Goal: Transaction & Acquisition: Purchase product/service

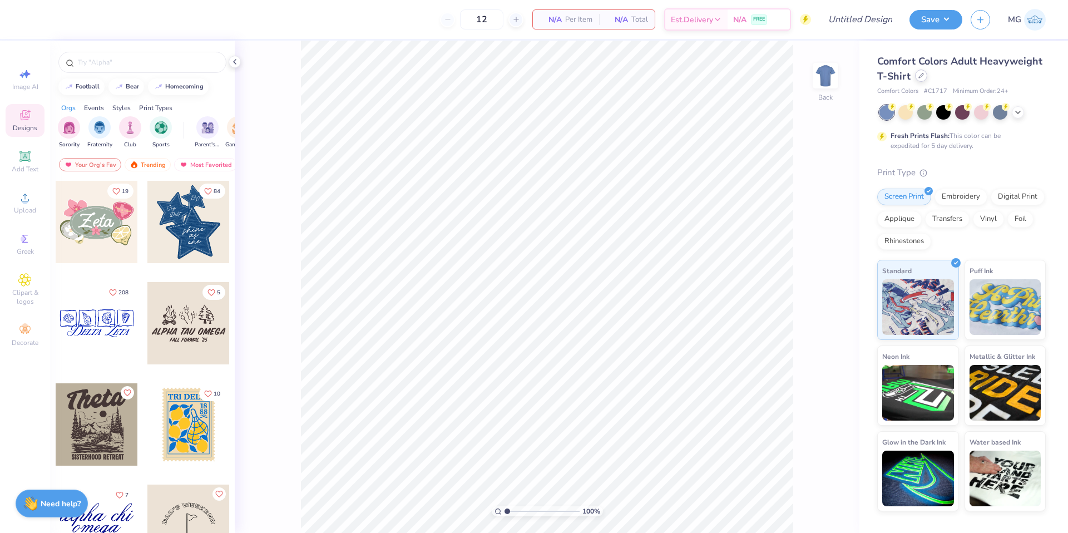
click at [921, 80] on div at bounding box center [921, 76] width 12 height 12
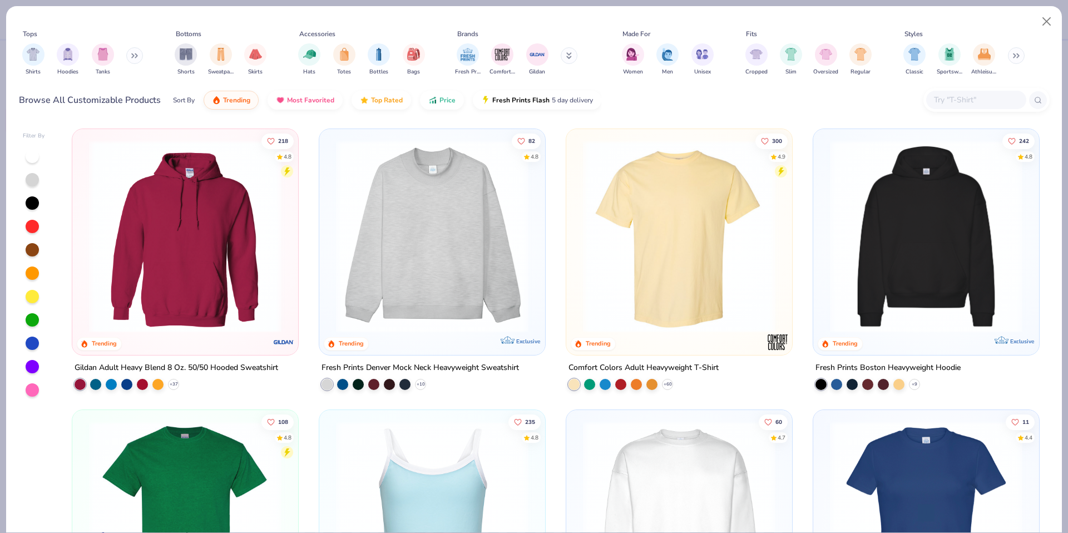
click at [485, 263] on img at bounding box center [433, 236] width 204 height 193
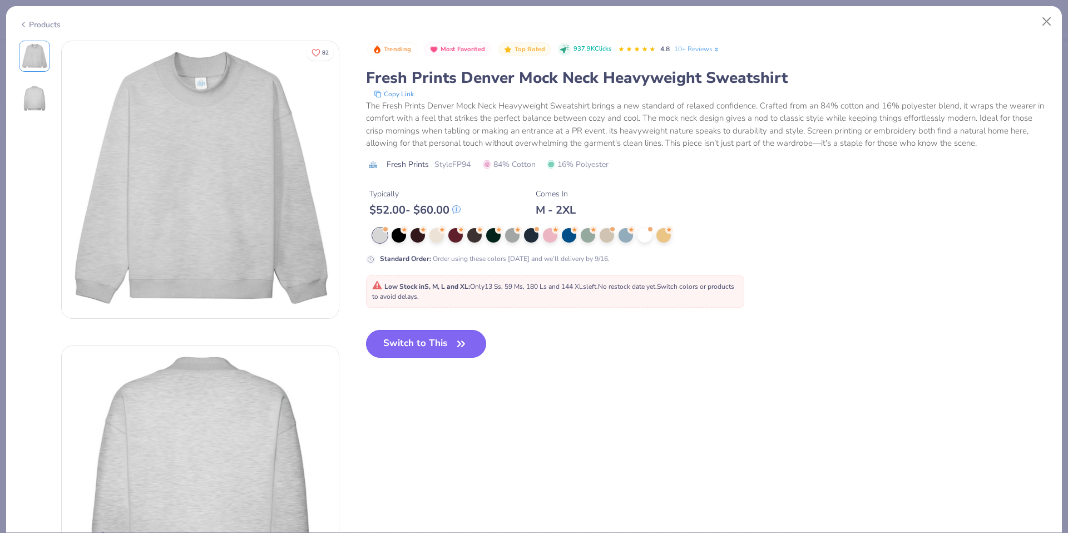
click at [420, 341] on button "Switch to This" at bounding box center [426, 344] width 121 height 28
type input "50"
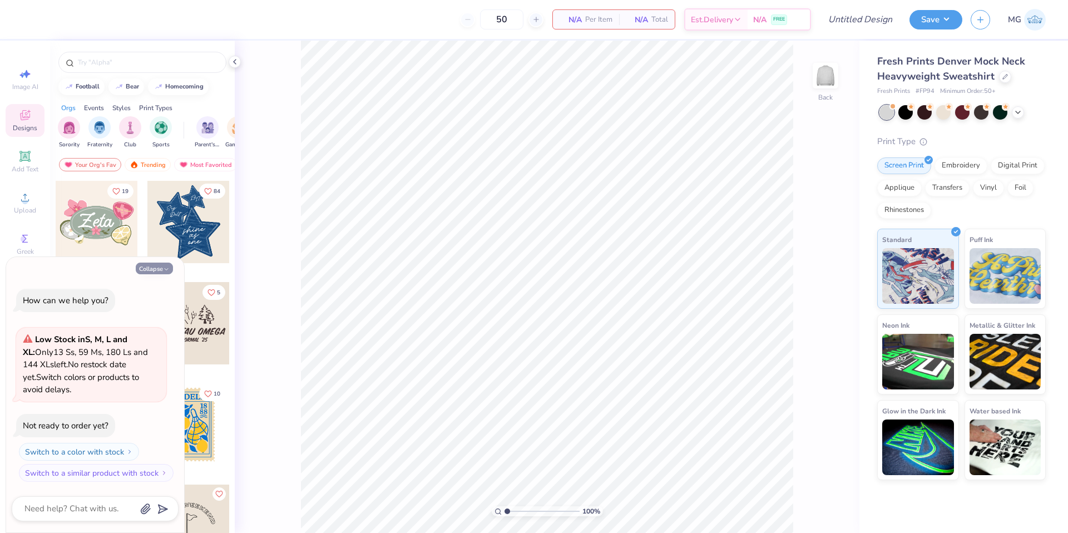
click at [149, 268] on button "Collapse" at bounding box center [154, 269] width 37 height 12
type textarea "x"
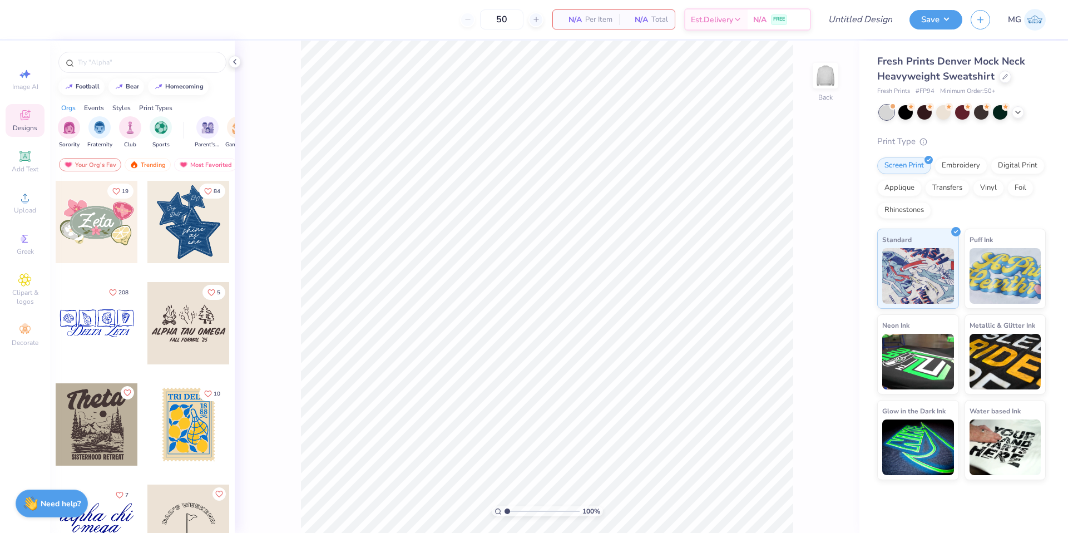
click at [117, 324] on div at bounding box center [97, 323] width 82 height 82
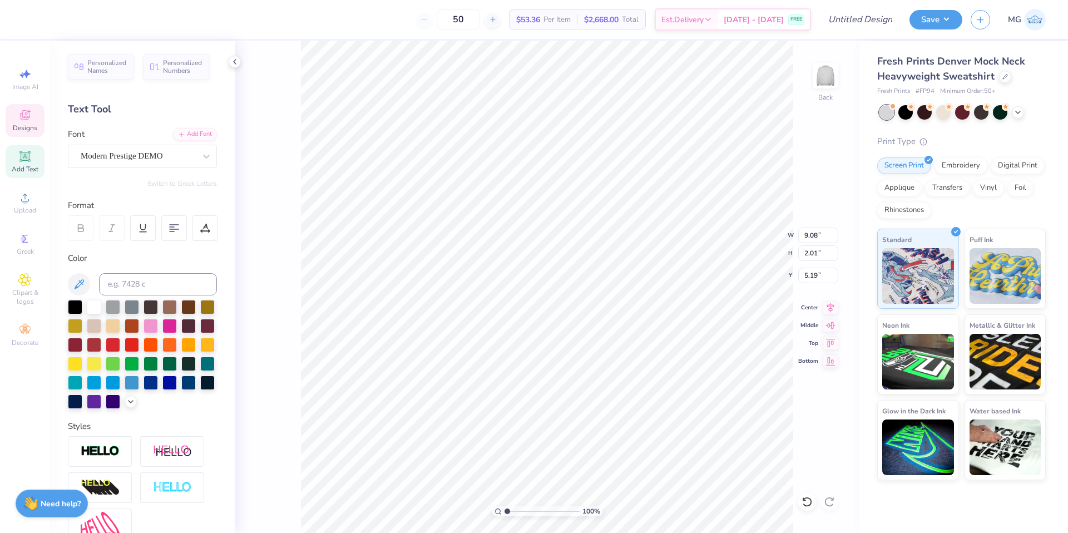
scroll to position [0, 1]
type textarea "Aggie Gems"
type input "9.35"
type input "3.64"
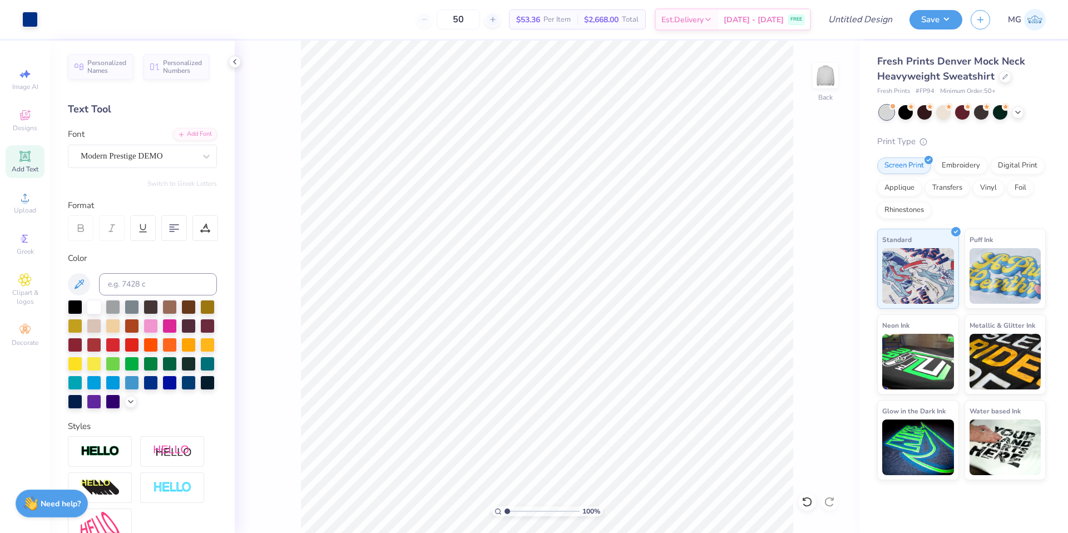
click at [987, 165] on div "Screen Print Embroidery Digital Print Applique Transfers Vinyl Foil Rhinestones" at bounding box center [961, 187] width 169 height 61
click at [980, 166] on div "Embroidery" at bounding box center [961, 164] width 53 height 17
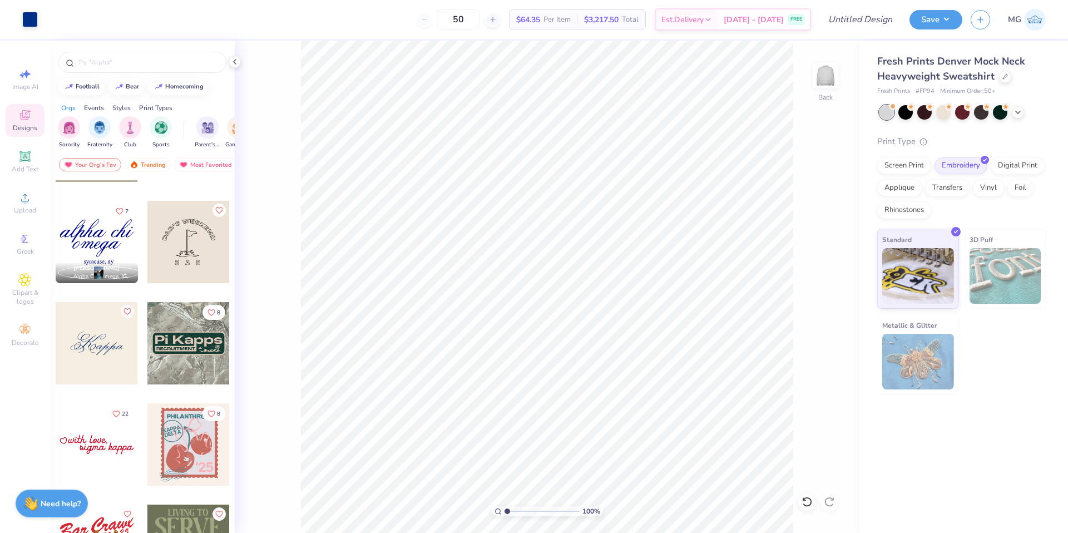
scroll to position [302, 0]
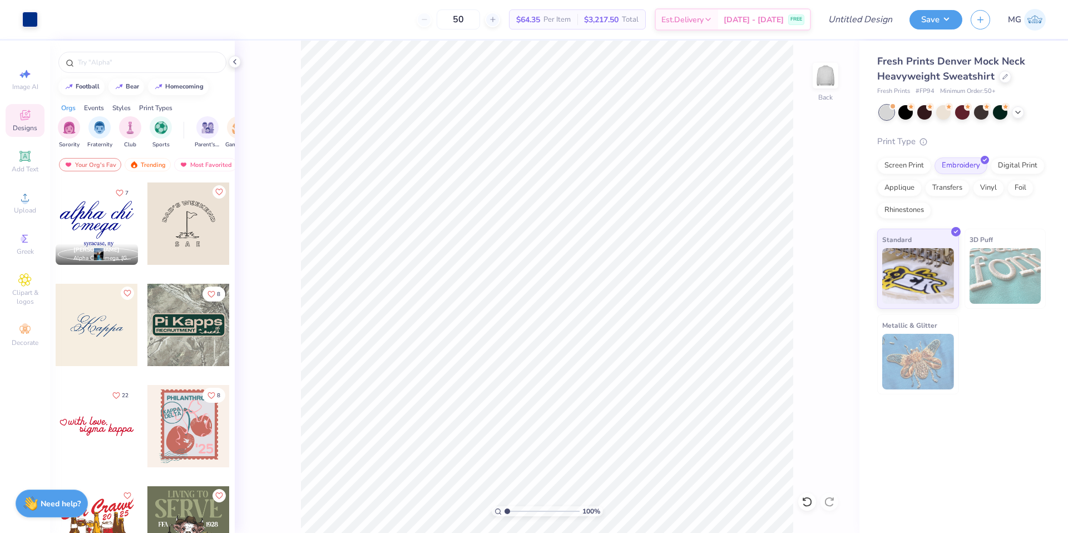
click at [117, 323] on div at bounding box center [97, 325] width 82 height 82
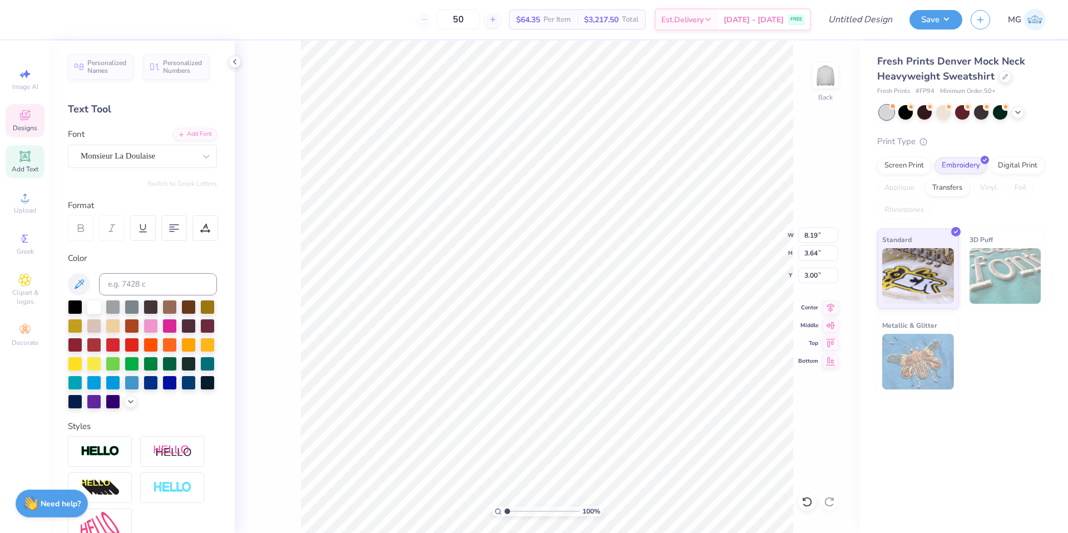
type input "6.64"
click at [28, 126] on span "Designs" at bounding box center [25, 128] width 24 height 9
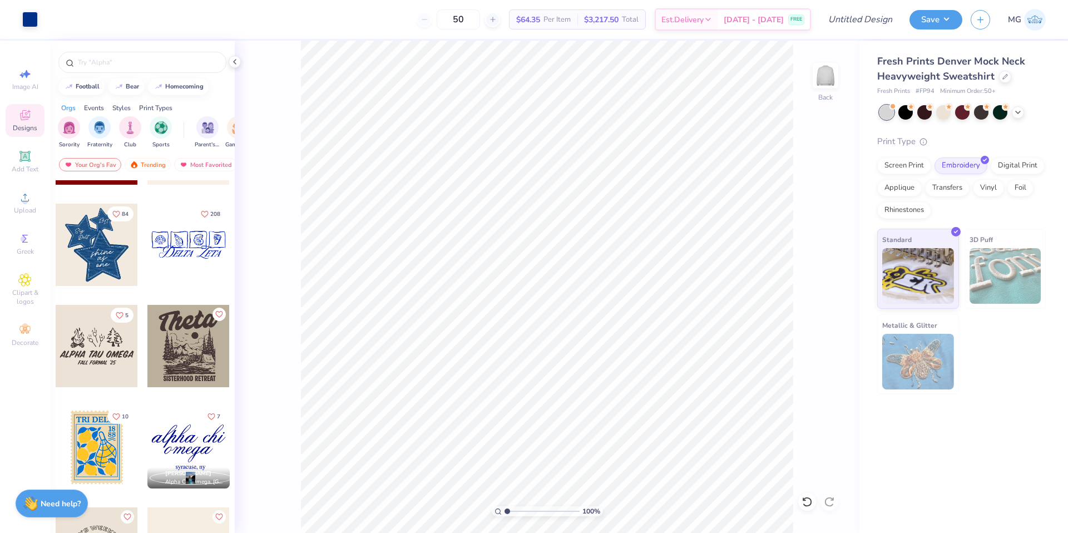
scroll to position [71, 0]
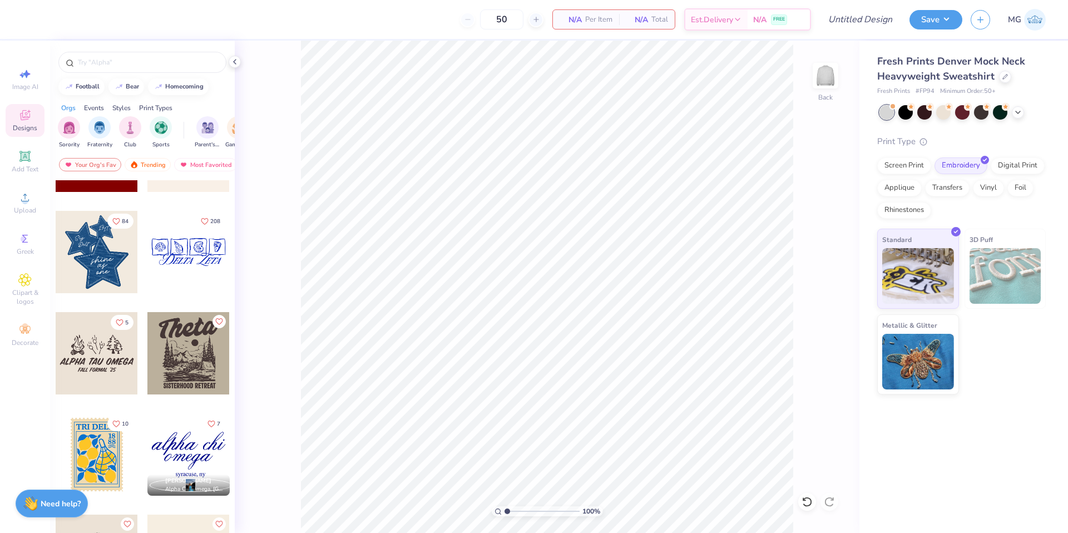
click at [109, 251] on div at bounding box center [97, 252] width 82 height 82
click at [107, 245] on div at bounding box center [97, 252] width 82 height 82
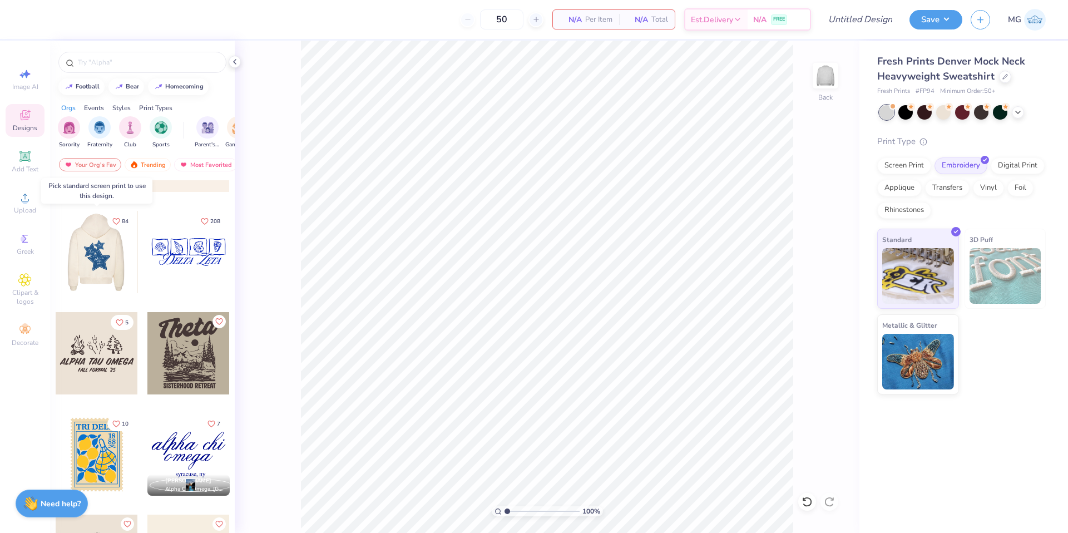
click at [117, 244] on div at bounding box center [96, 252] width 247 height 82
click at [120, 219] on button "84" at bounding box center [120, 220] width 26 height 15
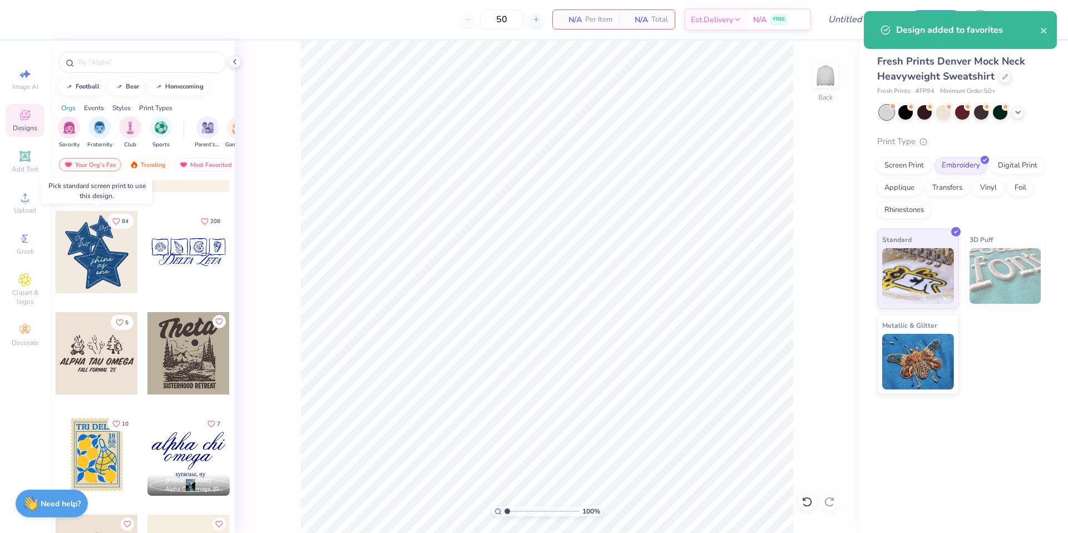
click at [94, 265] on div at bounding box center [97, 252] width 82 height 82
click at [902, 158] on div "Screen Print" at bounding box center [904, 164] width 54 height 17
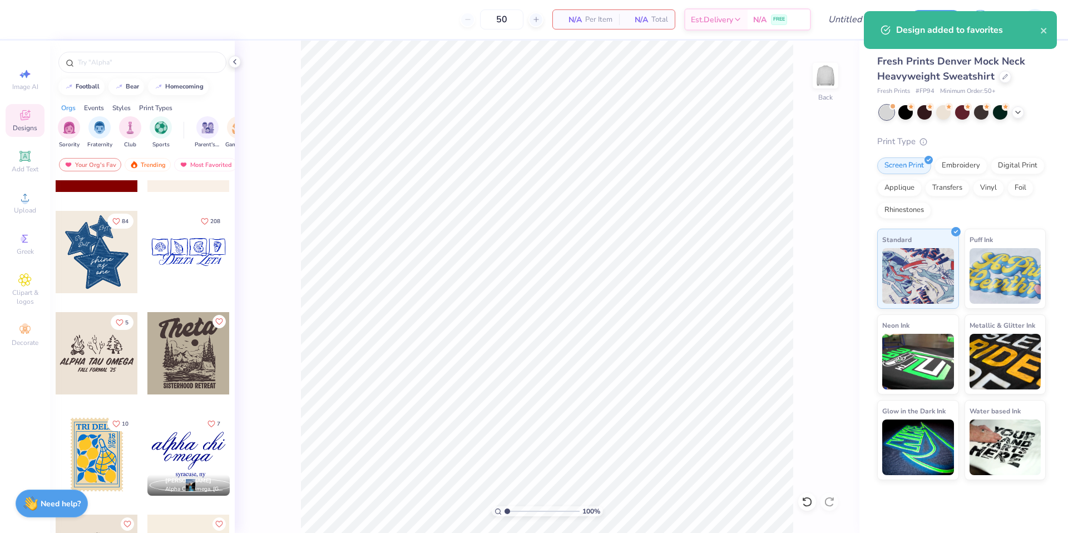
click at [92, 257] on div at bounding box center [97, 252] width 82 height 82
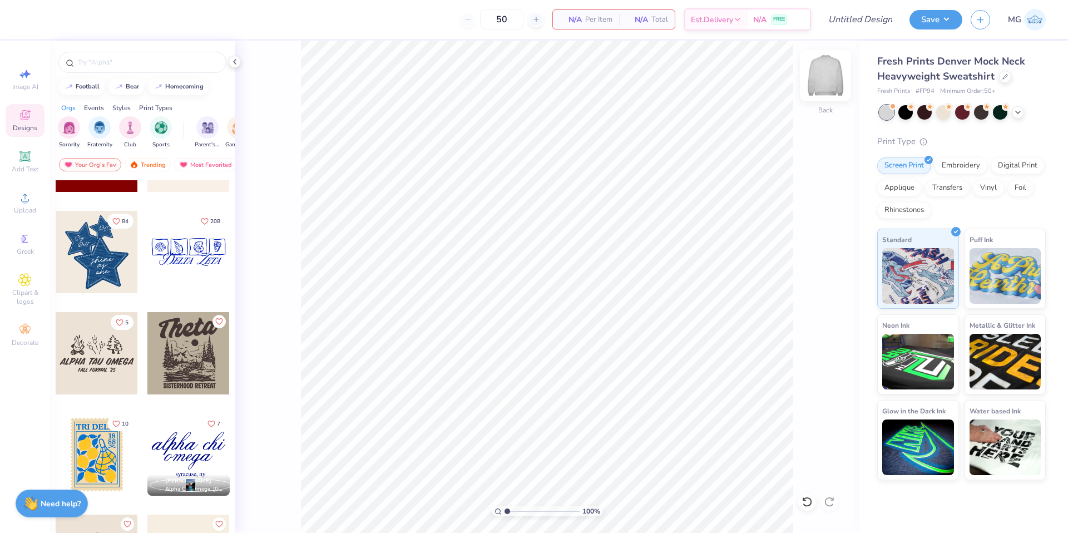
click at [828, 77] on img at bounding box center [825, 75] width 45 height 45
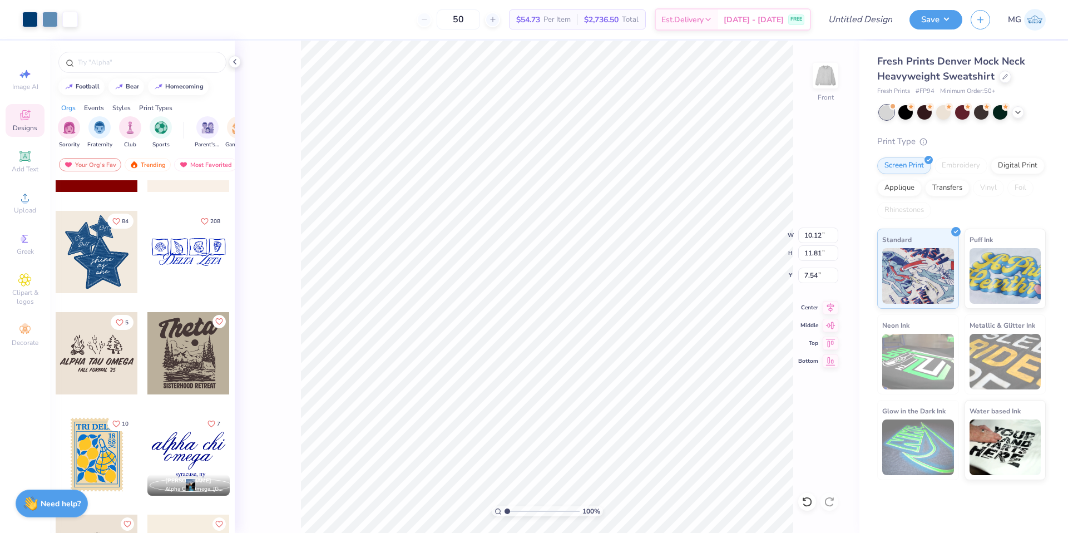
type input "2.80"
type input "2.82"
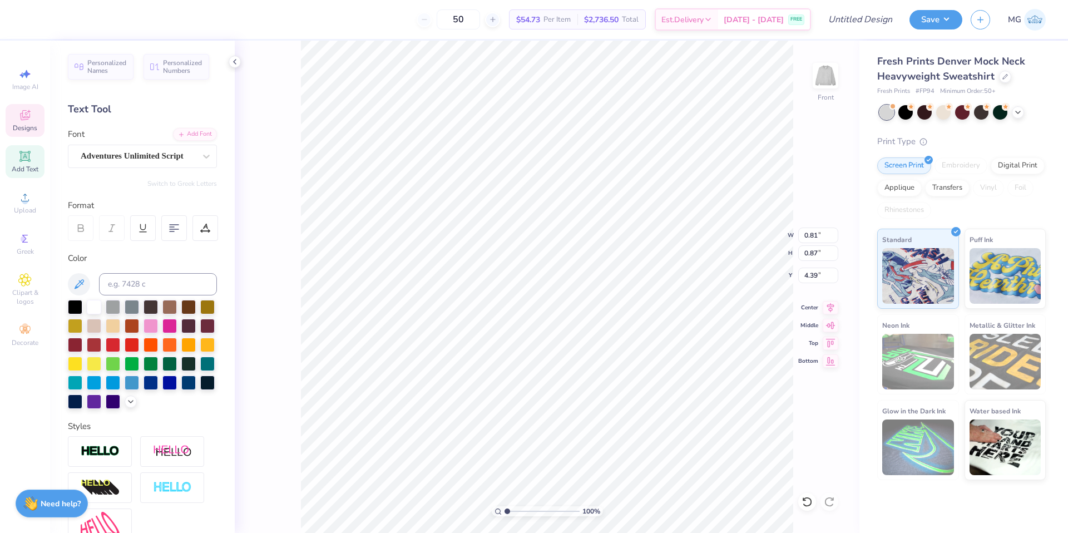
type textarea "20"
type input "0.80"
type input "0.88"
type input "4.55"
type textarea "14"
